Goal: Information Seeking & Learning: Find specific page/section

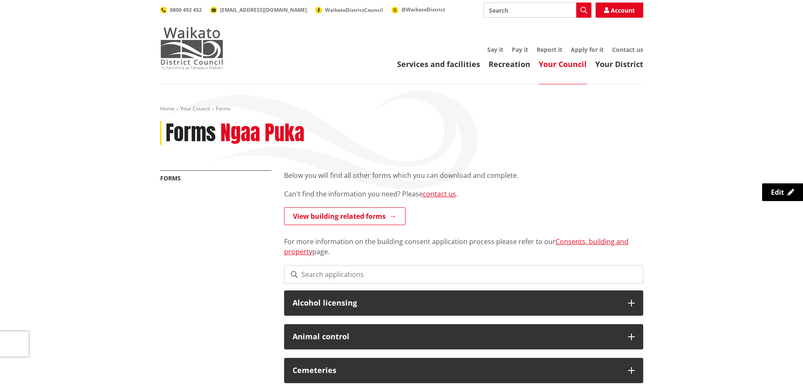
click at [189, 44] on img at bounding box center [191, 48] width 63 height 42
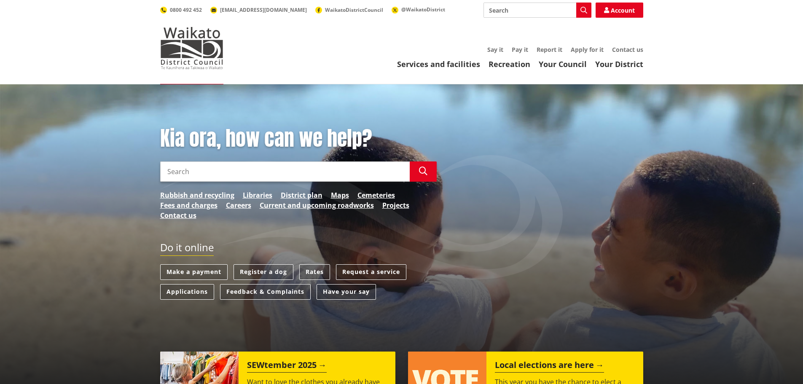
click at [648, 7] on div "Toggle search Toggle navigation Services and facilities Recreation Your Council…" at bounding box center [402, 36] width 496 height 67
click at [229, 51] on div "Toggle search Toggle navigation Services and facilities Recreation Your Council…" at bounding box center [402, 36] width 496 height 67
click at [232, 173] on input "Search" at bounding box center [285, 172] width 250 height 20
click at [422, 179] on button "Search" at bounding box center [423, 172] width 27 height 20
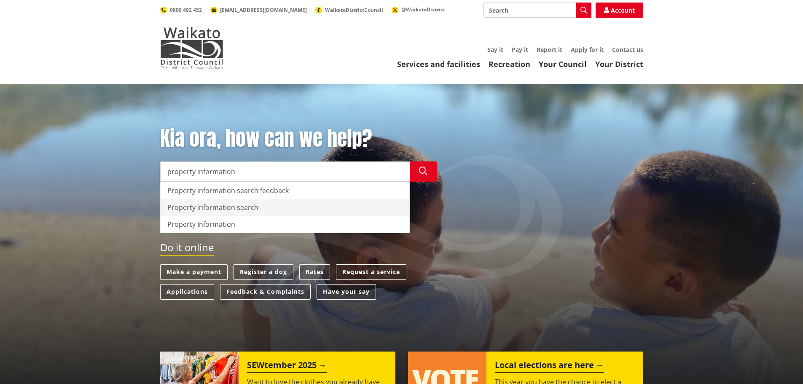
click at [253, 205] on div "Property information search" at bounding box center [285, 207] width 249 height 17
type input "Property information search"
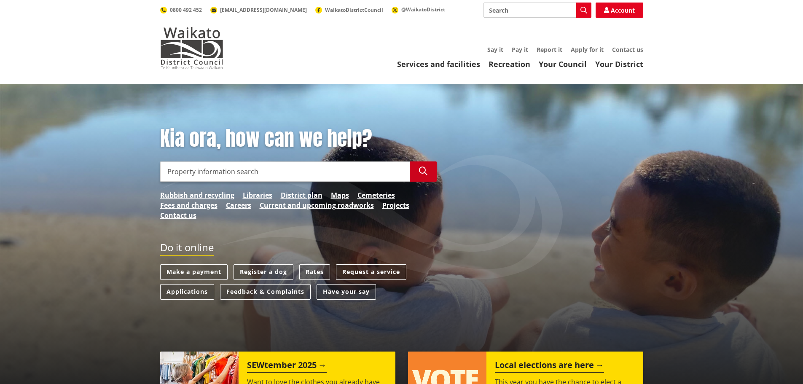
click at [433, 169] on button "Search" at bounding box center [423, 172] width 27 height 20
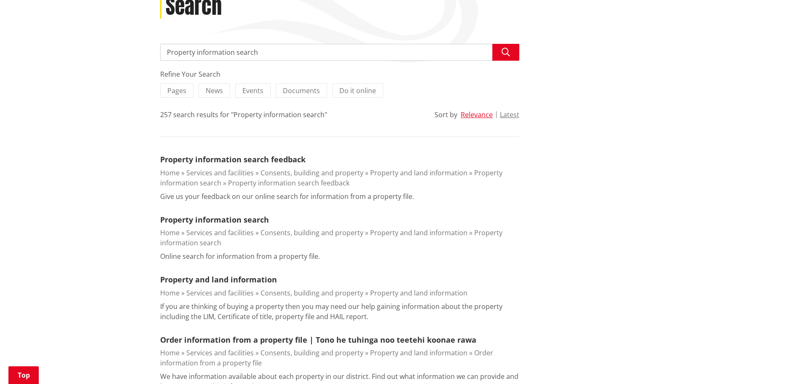
scroll to position [169, 0]
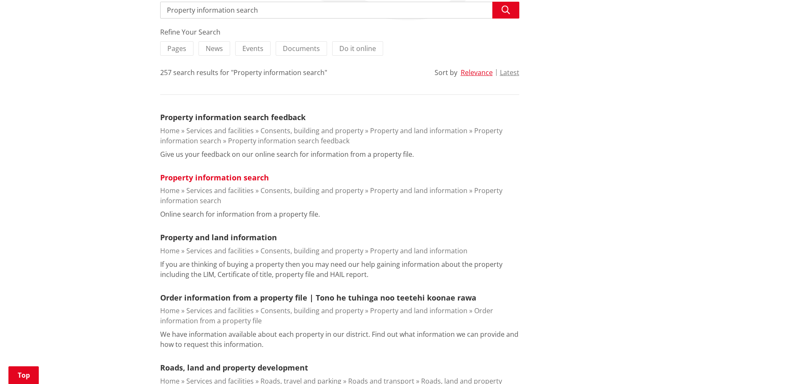
drag, startPoint x: 217, startPoint y: 178, endPoint x: 227, endPoint y: 177, distance: 9.8
click at [217, 178] on link "Property information search" at bounding box center [214, 177] width 109 height 10
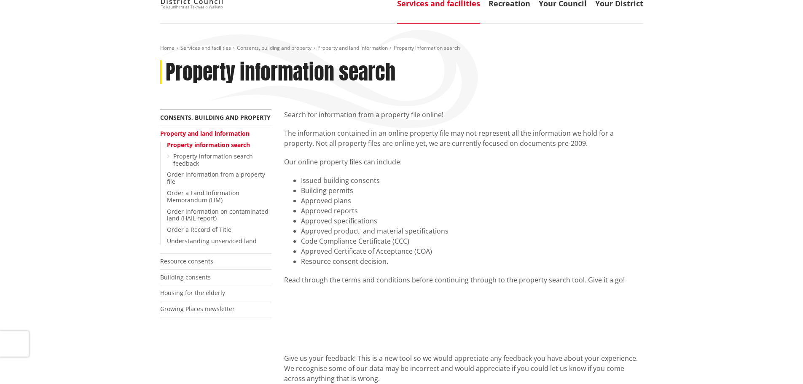
scroll to position [42, 0]
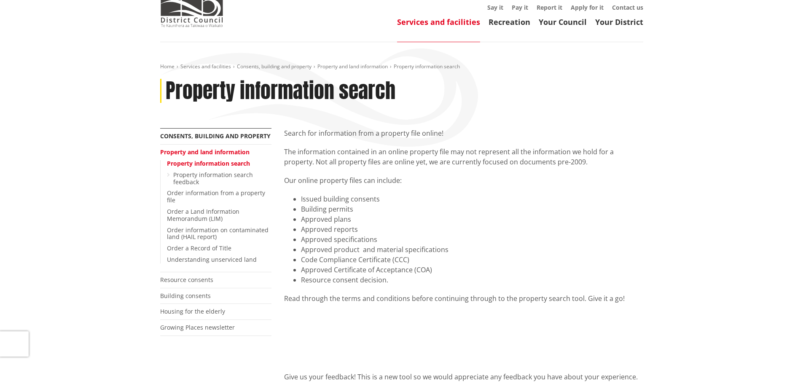
click at [494, 225] on li "Approved reports" at bounding box center [472, 229] width 342 height 10
